Goal: Task Accomplishment & Management: Use online tool/utility

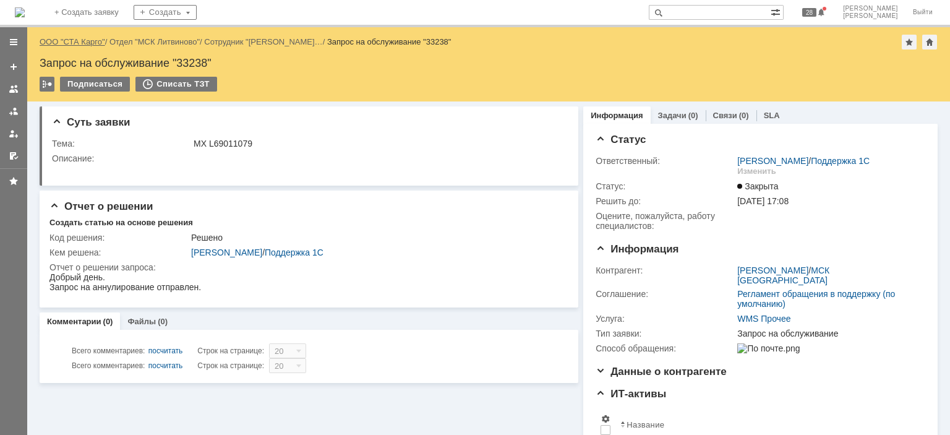
click at [66, 39] on link "ООО "СТА Карго"" at bounding box center [73, 41] width 66 height 9
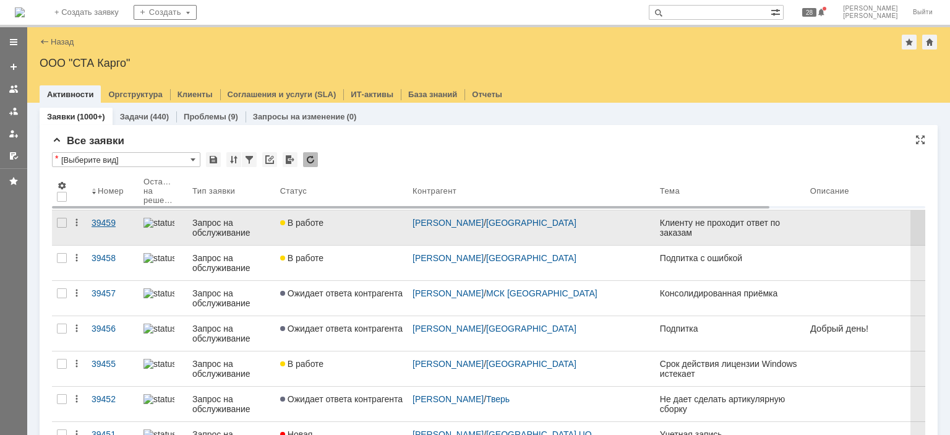
click at [126, 229] on link "39459" at bounding box center [113, 227] width 52 height 35
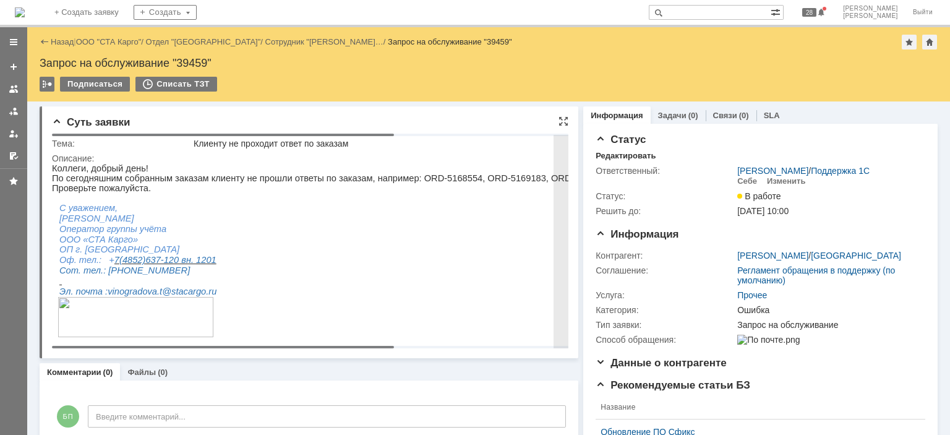
drag, startPoint x: 321, startPoint y: 348, endPoint x: 236, endPoint y: 344, distance: 84.8
click at [237, 346] on body "Идет загрузка, пожалуйста, подождите. На домашнюю + Создать заявку Создать 28 Б…" at bounding box center [475, 217] width 950 height 435
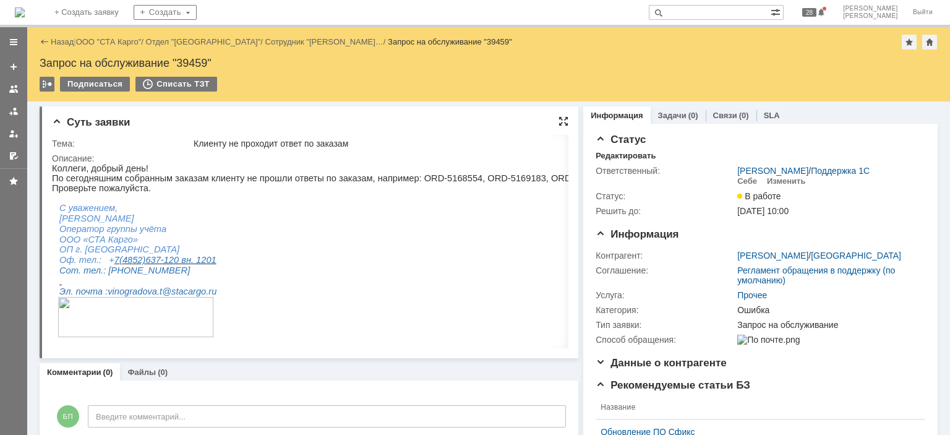
click at [559, 118] on div at bounding box center [563, 121] width 10 height 10
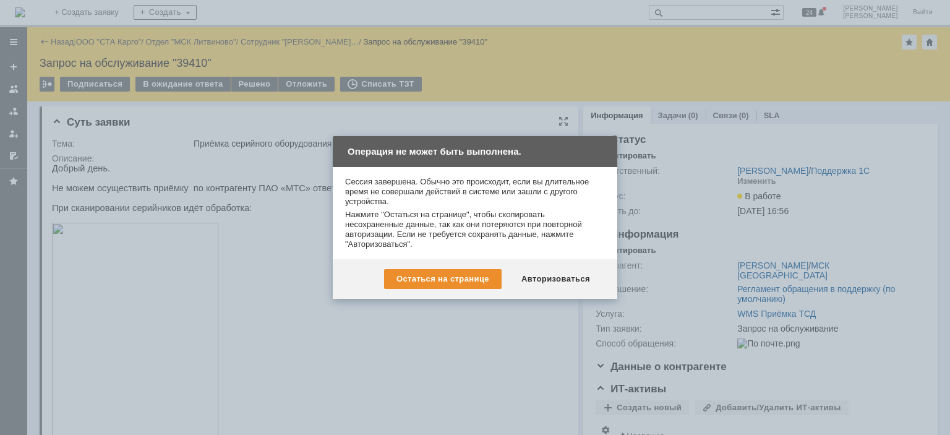
click at [562, 279] on div "Авторизоваться" at bounding box center [555, 279] width 93 height 20
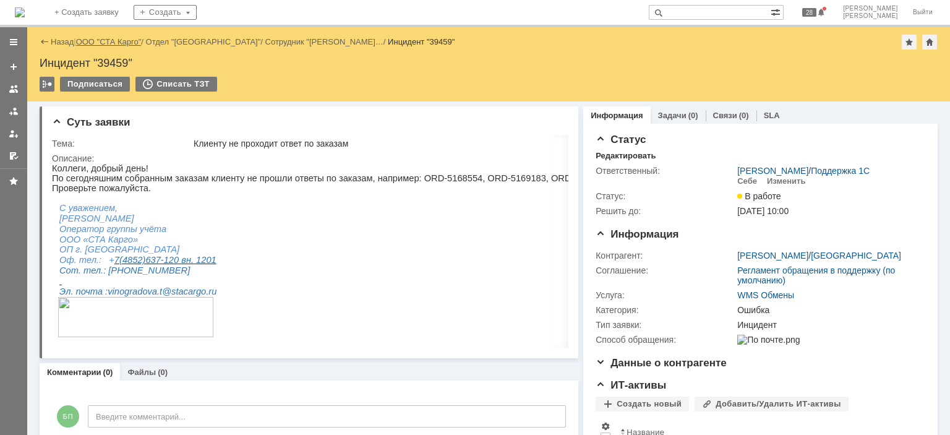
click at [96, 45] on link "ООО "СТА Карго"" at bounding box center [109, 41] width 66 height 9
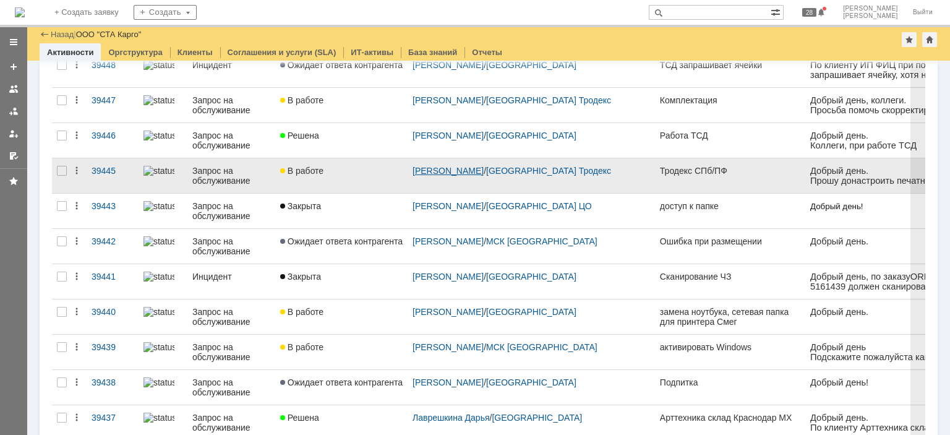
scroll to position [470, 0]
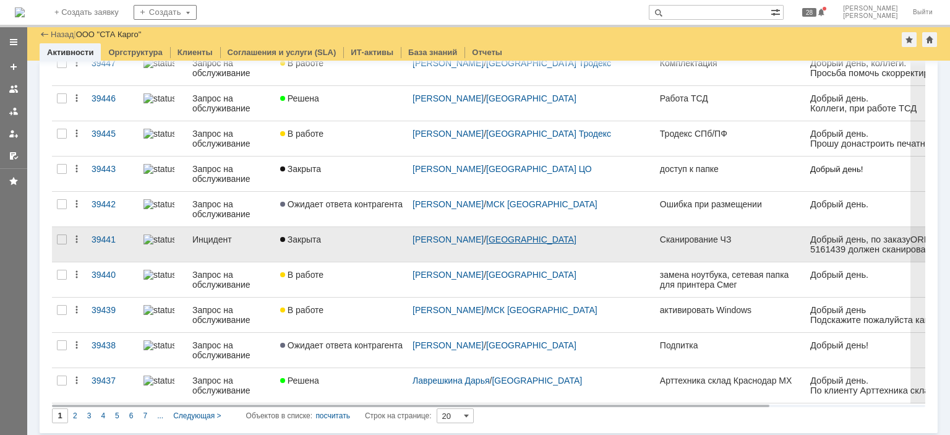
click at [504, 241] on link "Ярославль" at bounding box center [531, 239] width 90 height 10
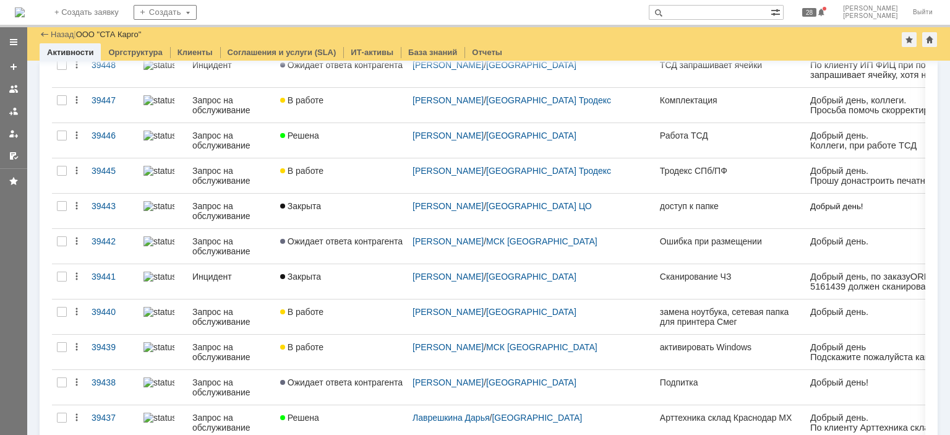
click at [370, 276] on div "Закрыта" at bounding box center [341, 276] width 122 height 10
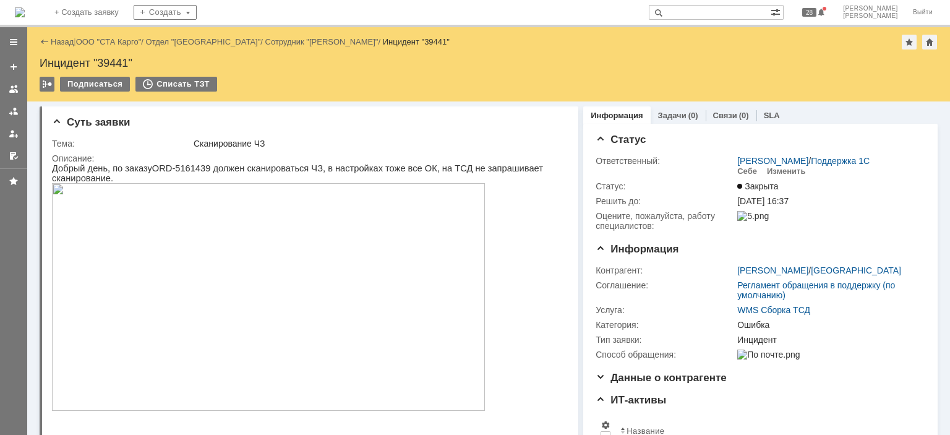
scroll to position [433, 0]
click at [82, 40] on link "ООО "СТА Карго"" at bounding box center [73, 41] width 66 height 9
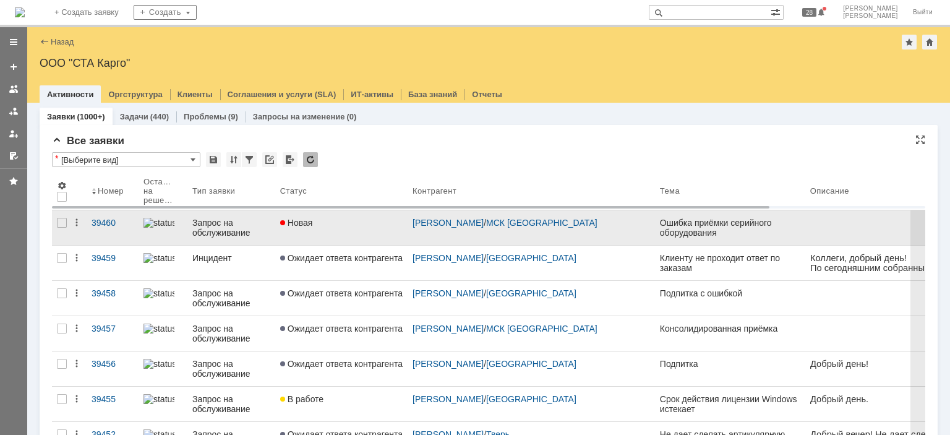
click at [344, 233] on link "Новая" at bounding box center [341, 227] width 132 height 35
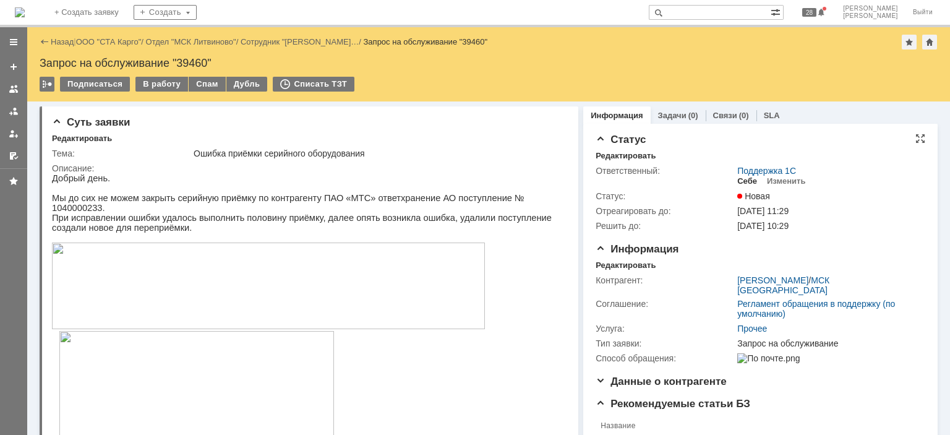
click at [739, 183] on div "Себе" at bounding box center [747, 181] width 20 height 10
click at [631, 263] on div "Редактировать" at bounding box center [626, 265] width 60 height 10
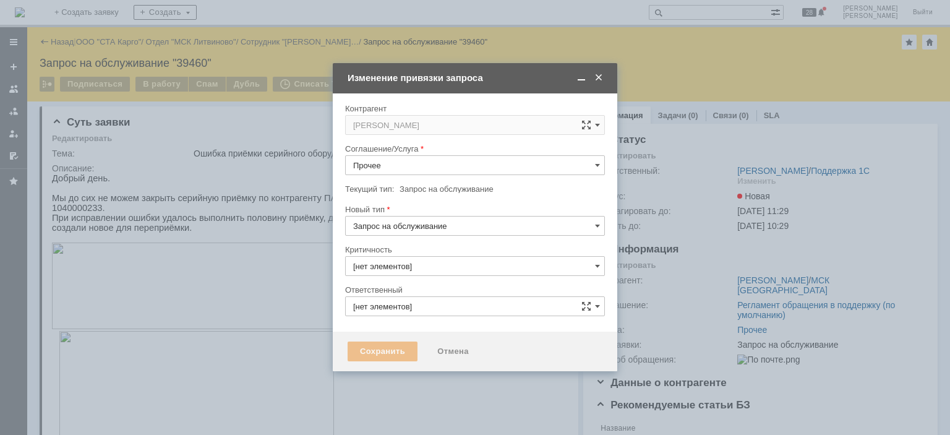
type input "3. Низкая"
type input "[PERSON_NAME]"
type input "[не указано]"
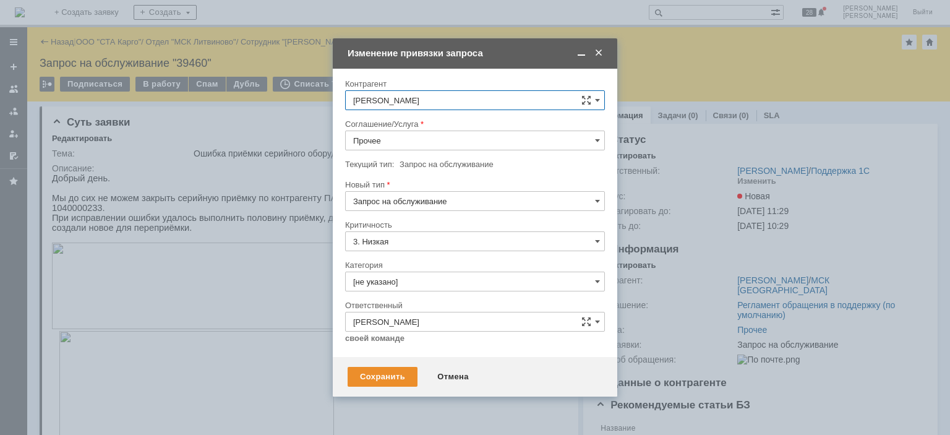
click at [430, 145] on input "Прочее" at bounding box center [475, 140] width 260 height 20
click at [426, 278] on span "WMS Приёмка ТСД" at bounding box center [475, 283] width 244 height 10
type input "WMS Приёмка ТСД"
click at [426, 194] on input "Запрос на обслуживание" at bounding box center [475, 201] width 260 height 20
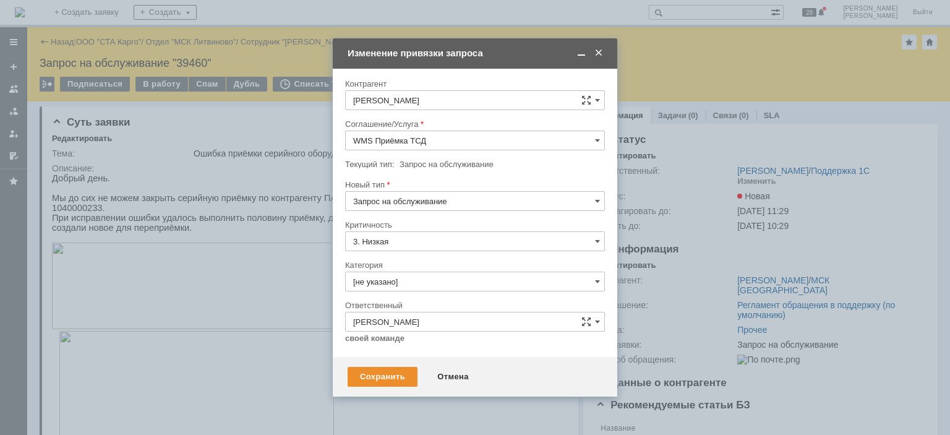
click at [395, 260] on span "Инцидент" at bounding box center [475, 265] width 244 height 10
type input "Инцидент"
click at [383, 374] on div "Сохранить" at bounding box center [383, 377] width 70 height 20
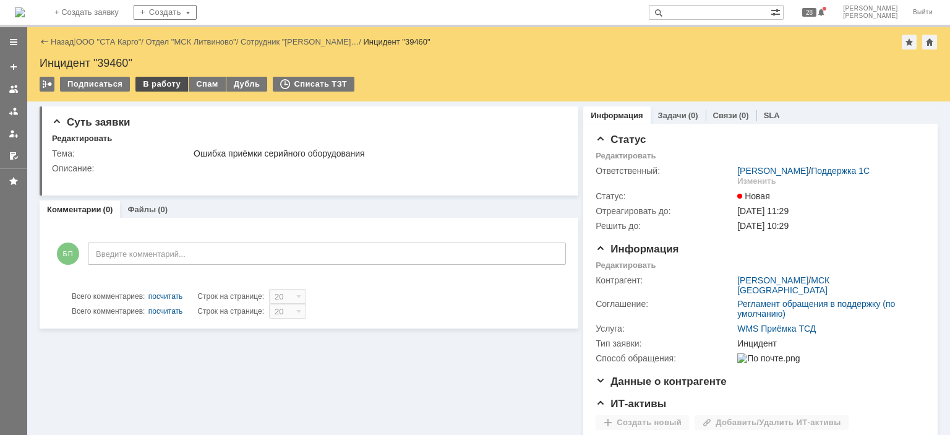
click at [161, 85] on div "В работу" at bounding box center [161, 84] width 53 height 15
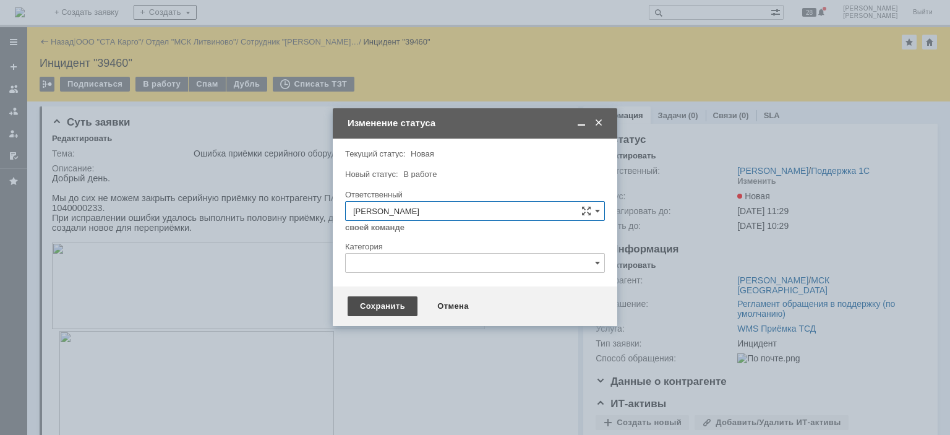
click at [374, 310] on div "Сохранить" at bounding box center [383, 306] width 70 height 20
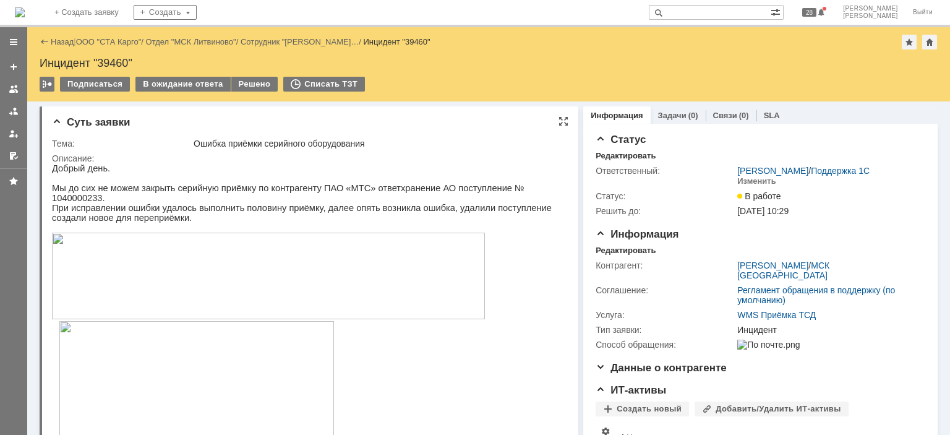
drag, startPoint x: 443, startPoint y: 160, endPoint x: 143, endPoint y: 4, distance: 337.4
click at [443, 160] on div "Описание:" at bounding box center [307, 158] width 511 height 10
drag, startPoint x: 161, startPoint y: 80, endPoint x: 167, endPoint y: 82, distance: 6.5
click at [161, 80] on div "В ожидание ответа" at bounding box center [182, 84] width 95 height 15
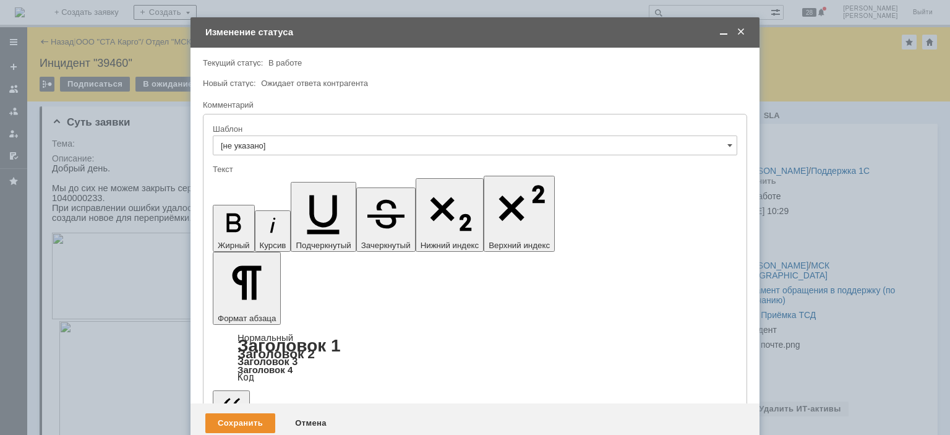
click at [297, 413] on div "Отмена" at bounding box center [311, 423] width 56 height 20
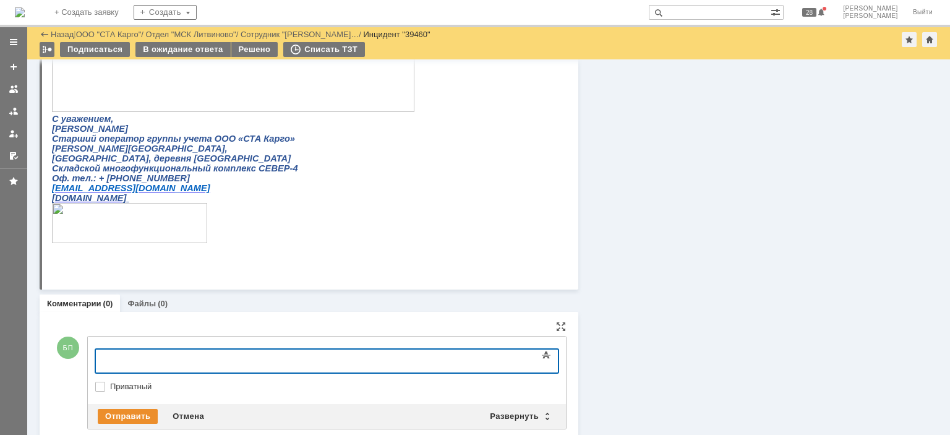
scroll to position [886, 0]
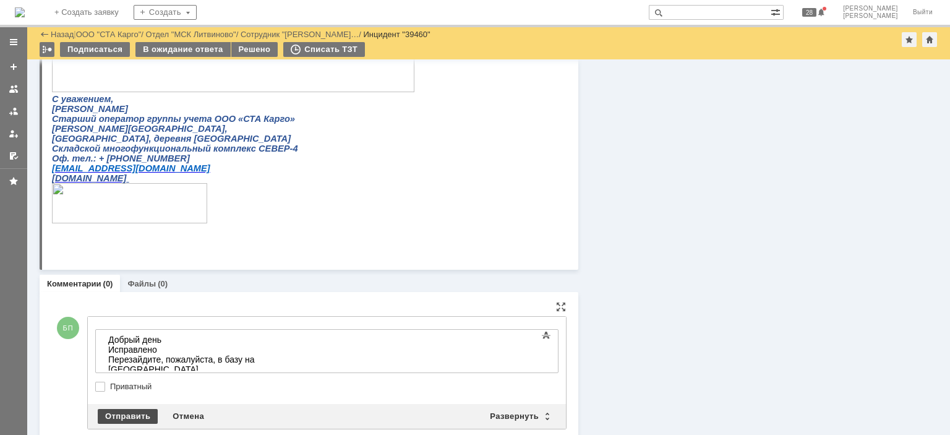
click at [139, 410] on div "Отправить" at bounding box center [128, 416] width 60 height 15
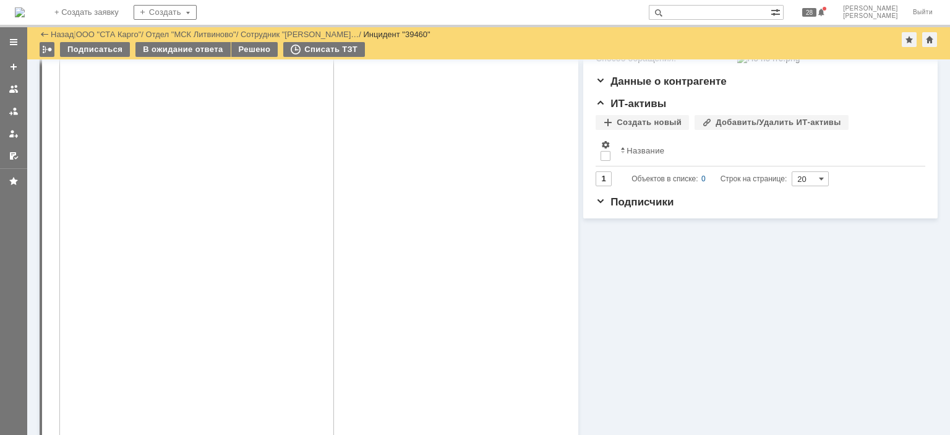
scroll to position [0, 0]
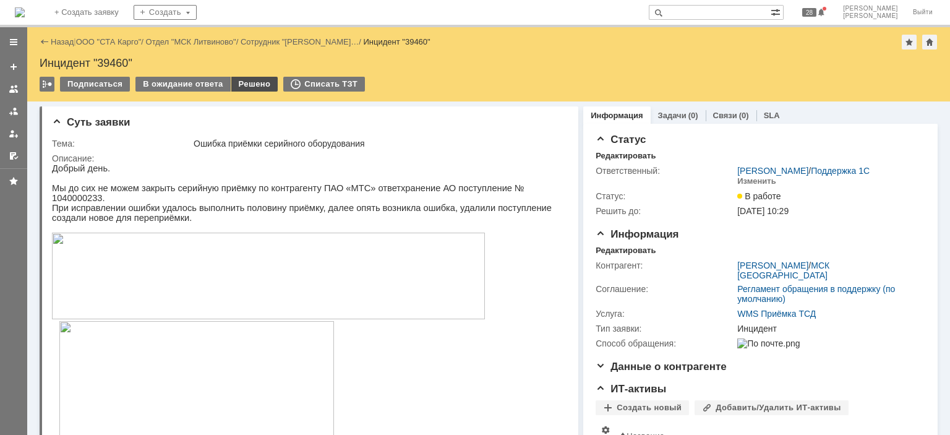
click at [249, 86] on div "Решено" at bounding box center [254, 84] width 47 height 15
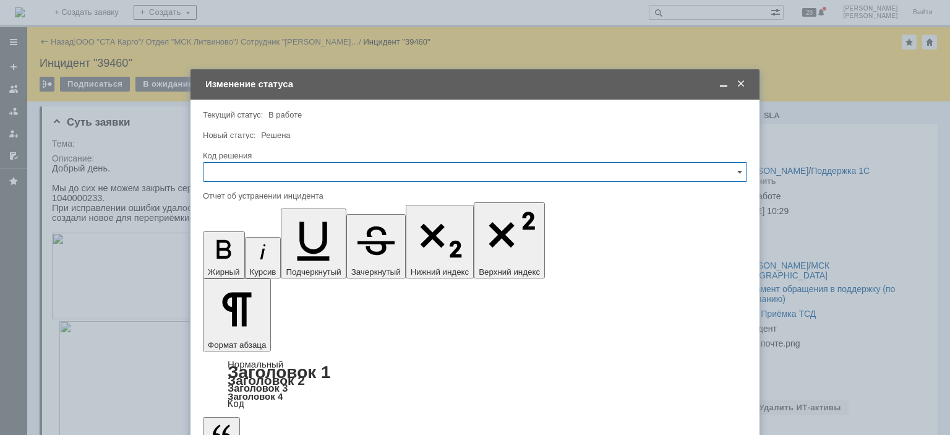
click at [290, 171] on input "text" at bounding box center [475, 172] width 544 height 20
click at [242, 331] on div "Решено" at bounding box center [474, 338] width 543 height 20
type input "Решено"
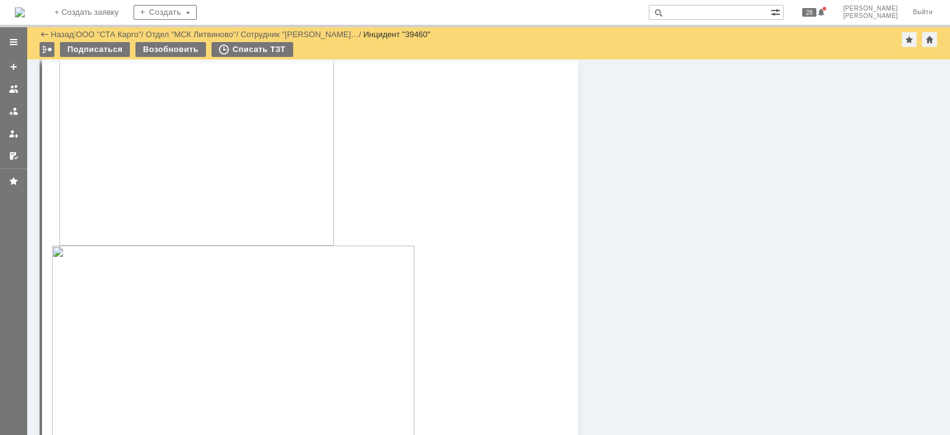
scroll to position [20, 0]
